Goal: Task Accomplishment & Management: Manage account settings

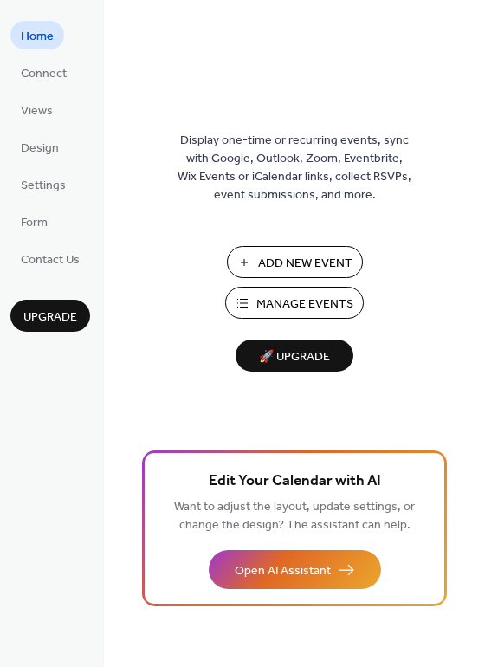
click at [287, 299] on span "Manage Events" at bounding box center [304, 304] width 97 height 18
click at [275, 300] on span "Manage Events" at bounding box center [304, 304] width 97 height 18
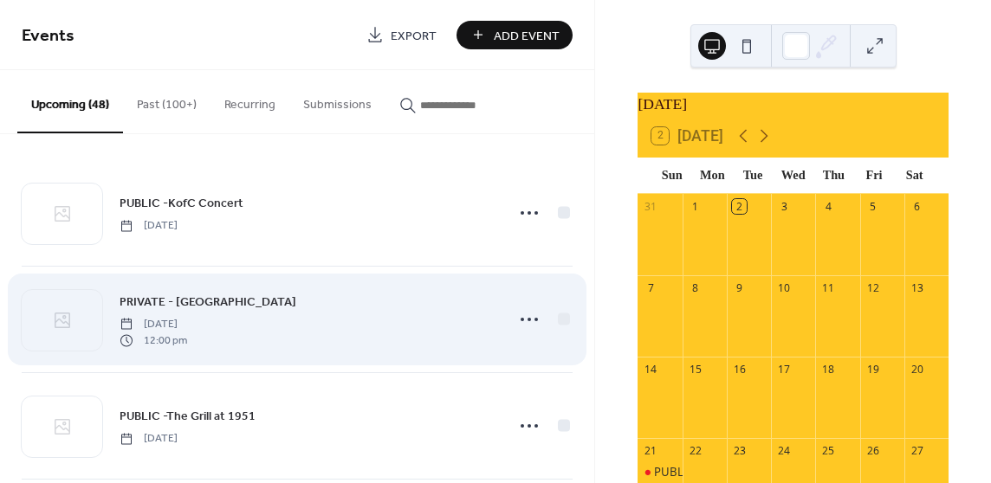
scroll to position [285, 0]
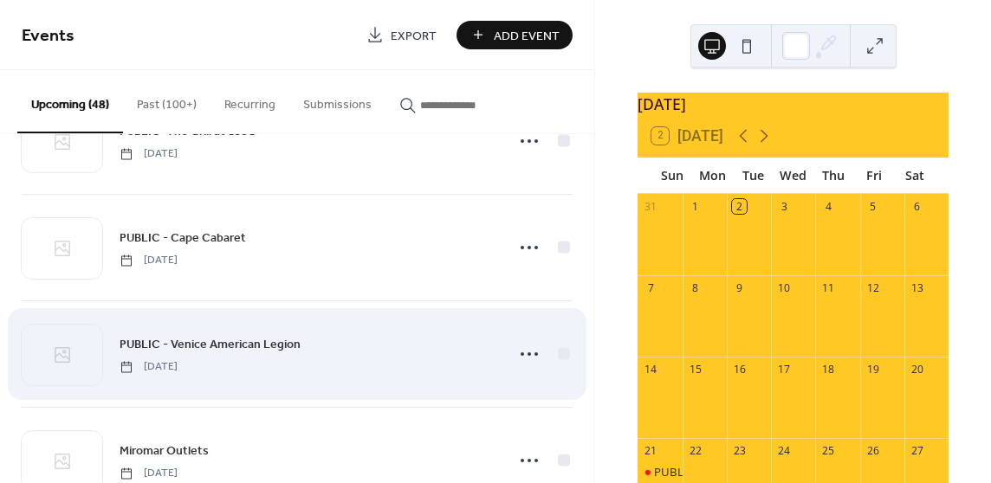
click at [215, 334] on link "PUBLIC - Venice American Legion" at bounding box center [210, 344] width 181 height 20
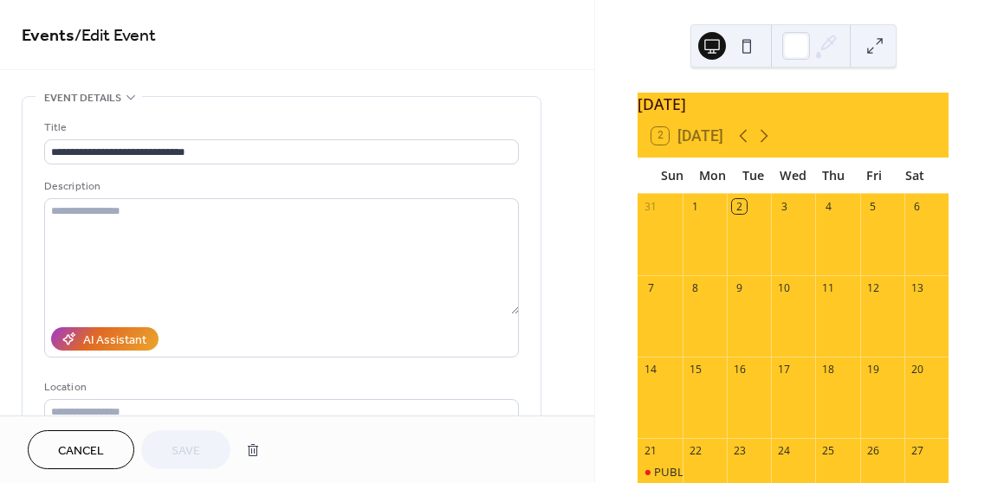
click at [752, 321] on div at bounding box center [749, 325] width 44 height 49
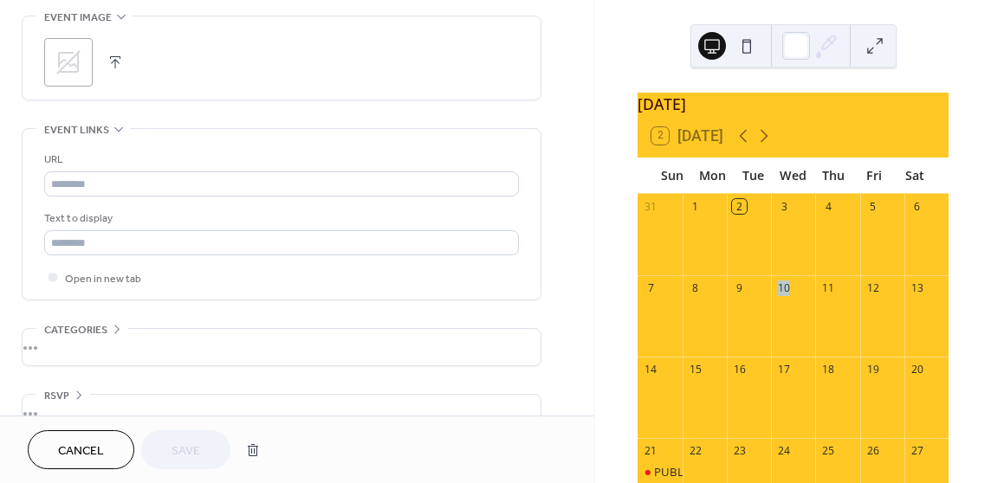
scroll to position [875, 0]
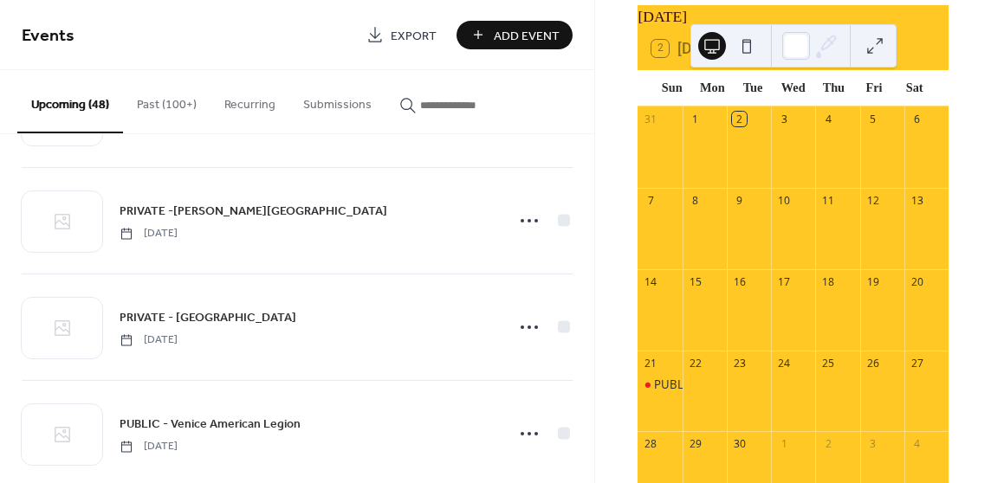
scroll to position [1043, 0]
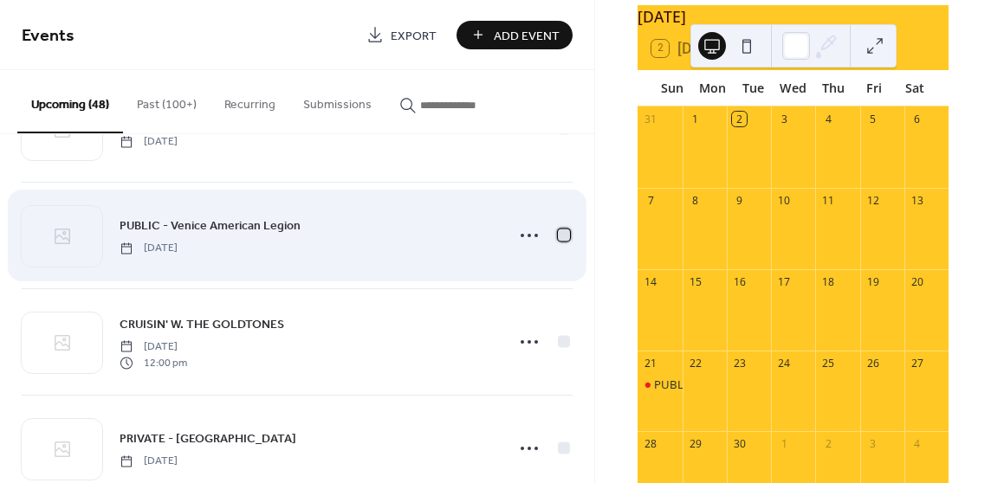
click at [559, 232] on div at bounding box center [564, 235] width 12 height 12
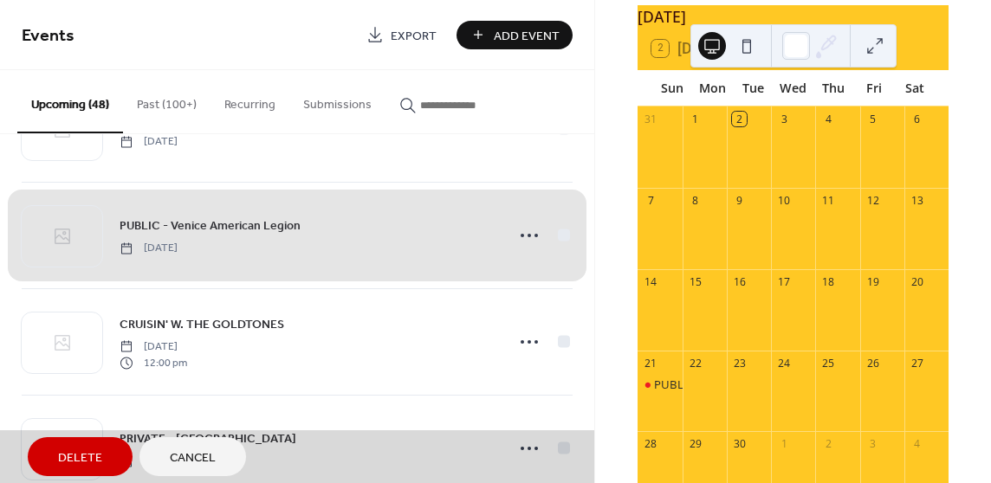
click at [87, 454] on span "Delete" at bounding box center [80, 459] width 44 height 18
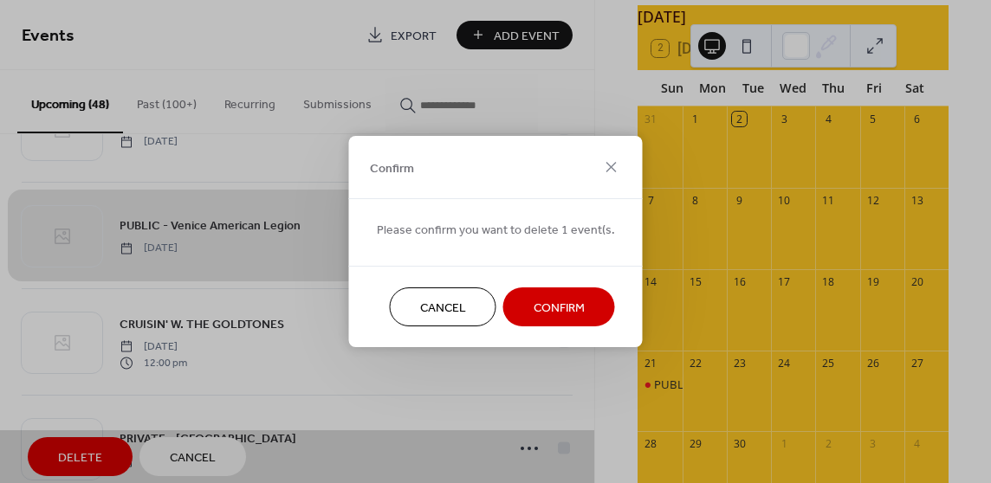
click at [556, 307] on span "Confirm" at bounding box center [559, 309] width 51 height 18
